Goal: Task Accomplishment & Management: Use online tool/utility

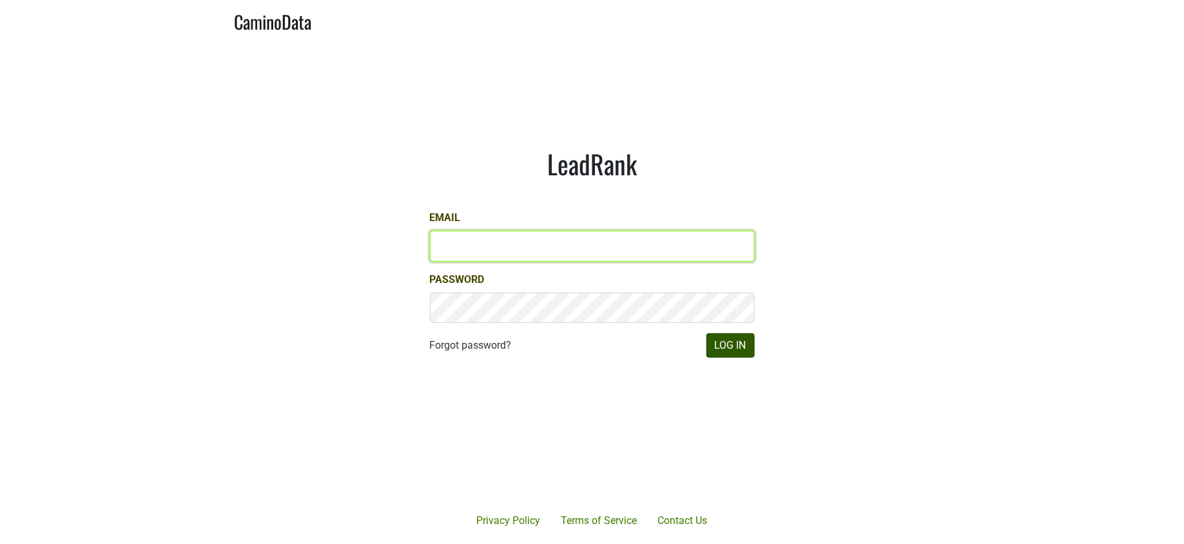
type input "jill@matthiasson.com"
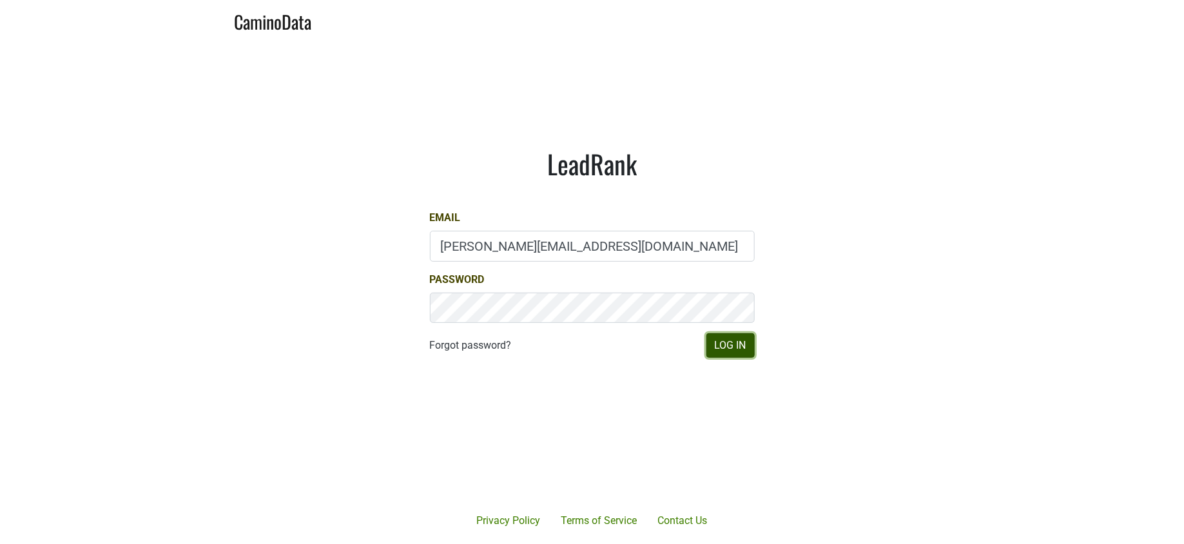
click at [727, 343] on button "Log In" at bounding box center [731, 345] width 48 height 25
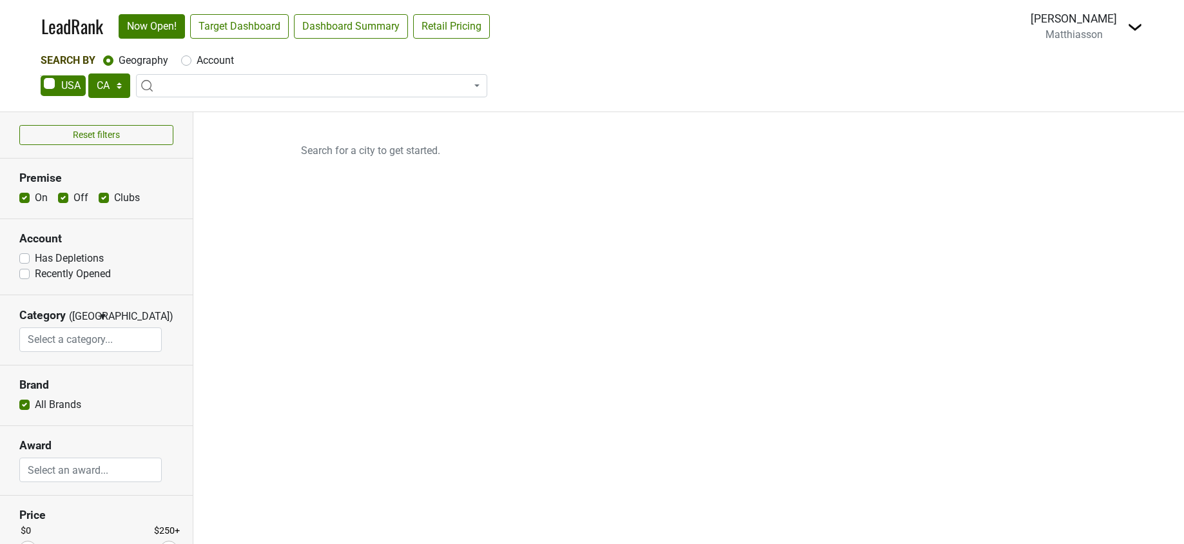
select select "CA"
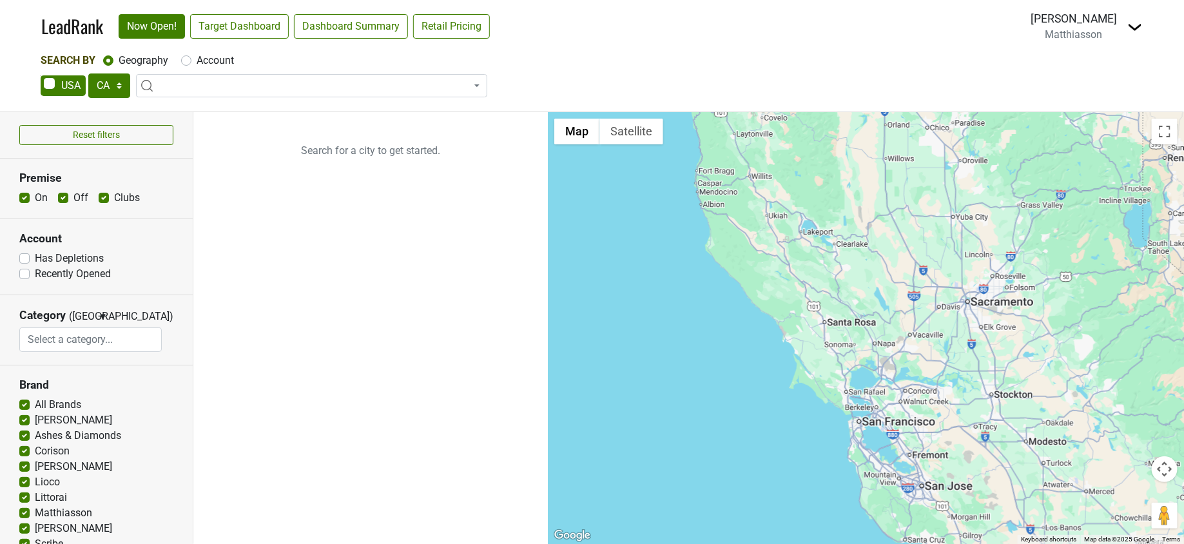
click at [295, 89] on span at bounding box center [311, 85] width 351 height 23
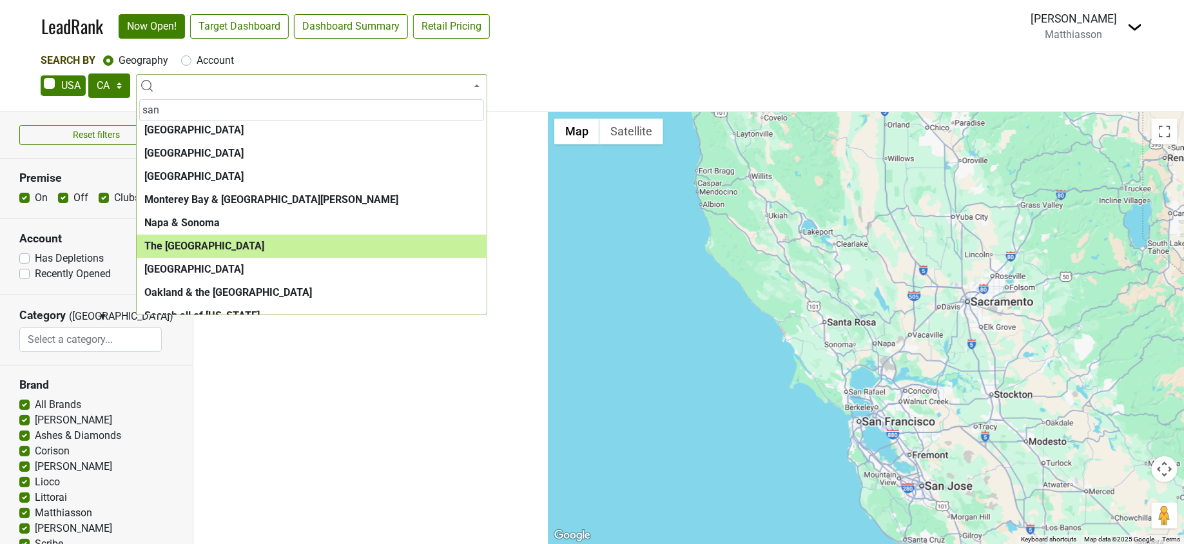
scroll to position [111, 0]
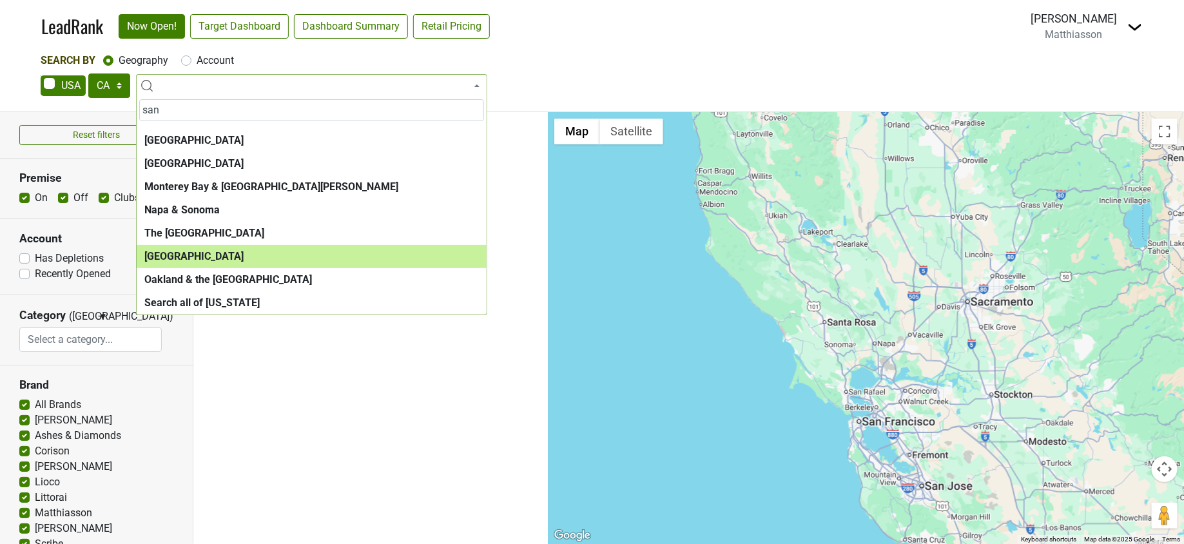
type input "san"
select select "1259"
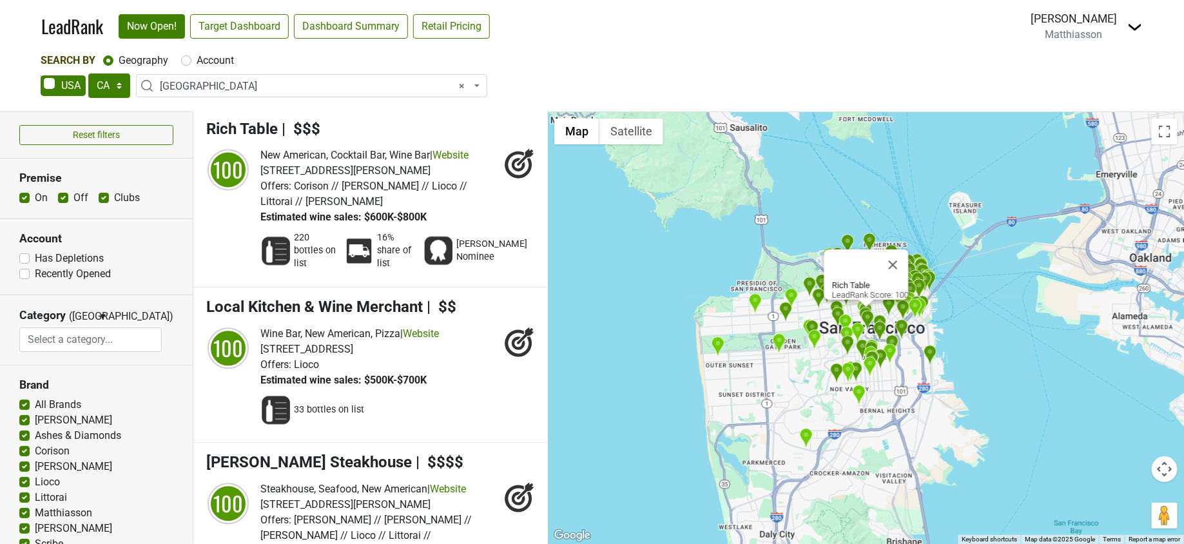
scroll to position [6062, 0]
